Goal: Task Accomplishment & Management: Use online tool/utility

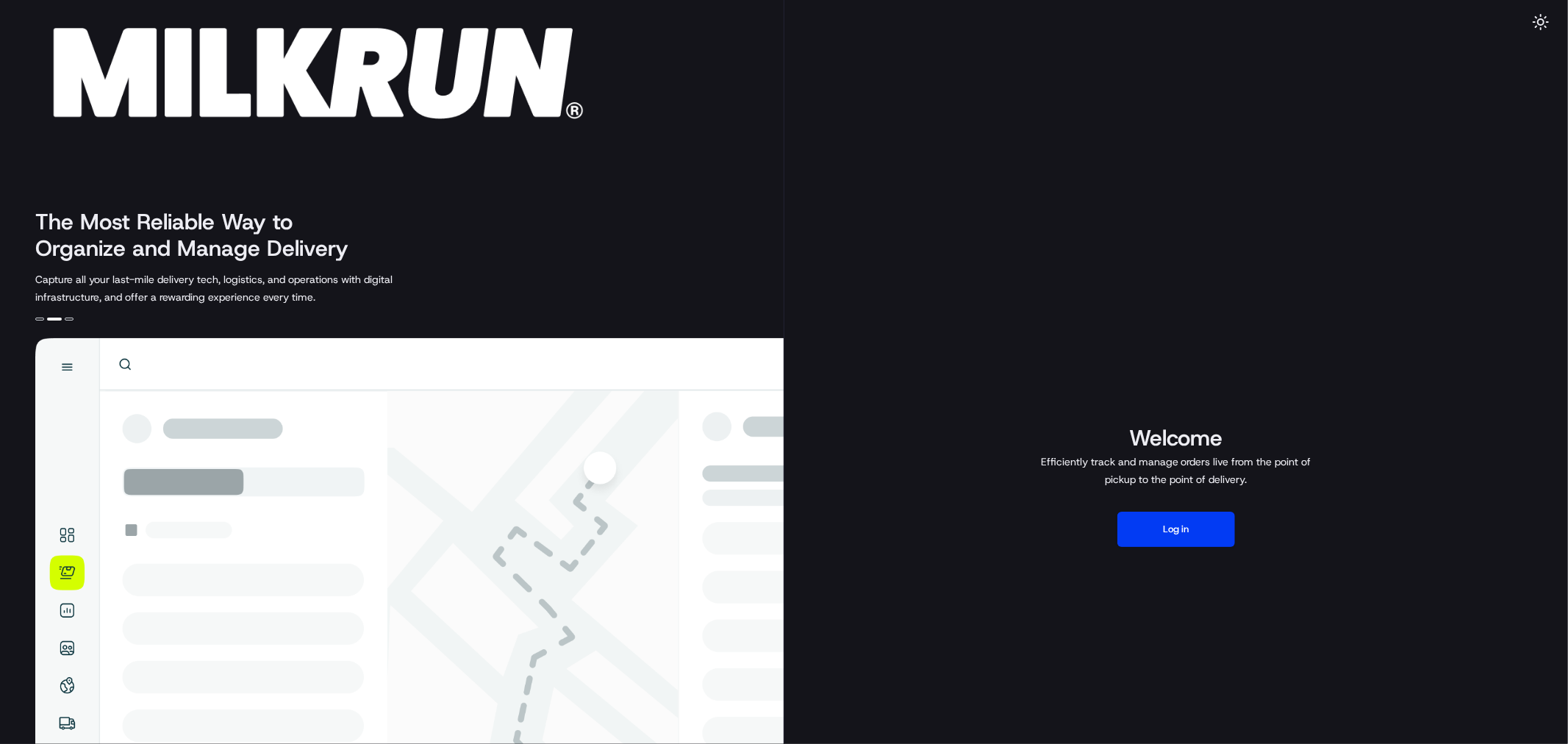
click at [1169, 508] on div "Welcome Efficiently track and manage orders live from the point of pickup to th…" at bounding box center [1176, 484] width 784 height 970
click at [1179, 531] on button "Log in" at bounding box center [1176, 528] width 118 height 35
